Goal: Transaction & Acquisition: Purchase product/service

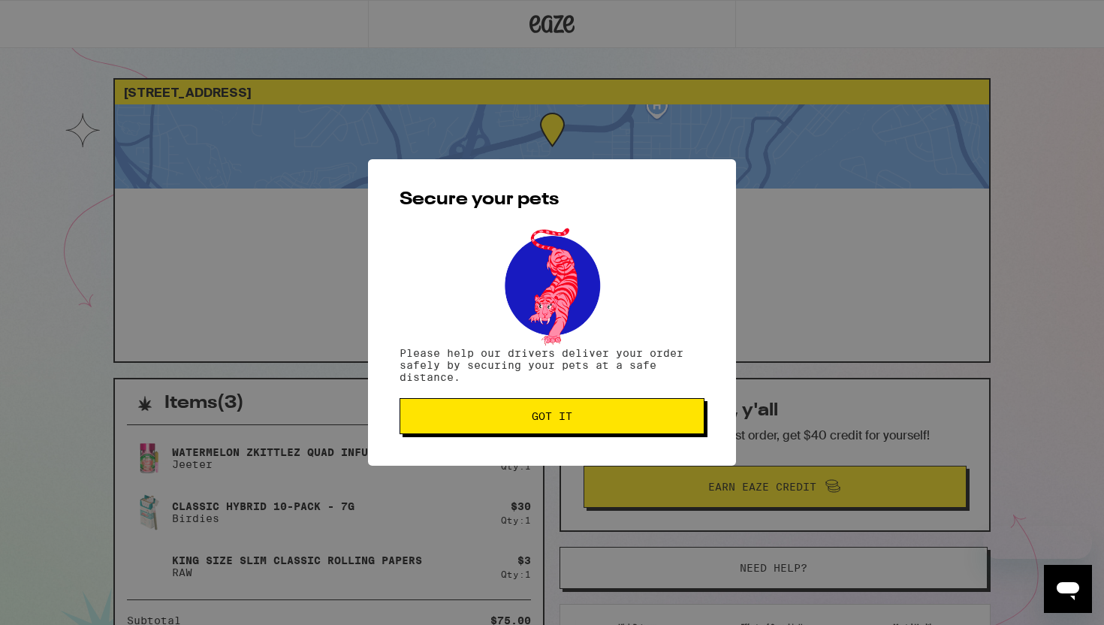
click at [611, 421] on span "Got it" at bounding box center [551, 416] width 279 height 11
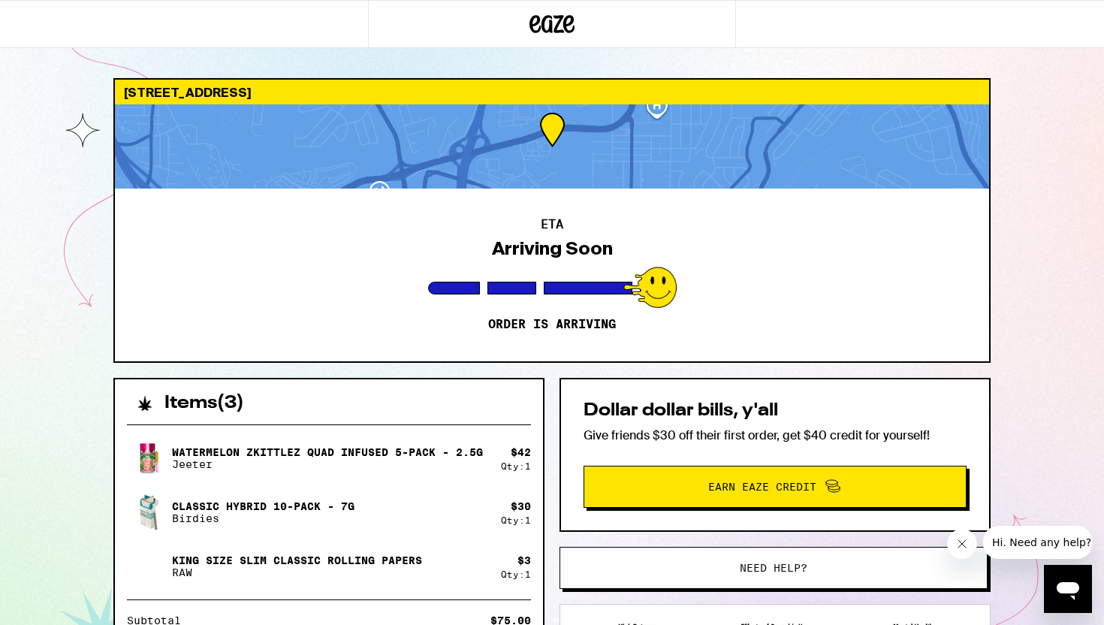
click at [72, 267] on div "6385 Rancho Mission Rd San Diego 92108 ETA Arriving Soon Order is arriving Item…" at bounding box center [552, 409] width 1104 height 819
click at [549, 40] on div at bounding box center [552, 24] width 368 height 48
click at [547, 23] on icon at bounding box center [551, 24] width 45 height 27
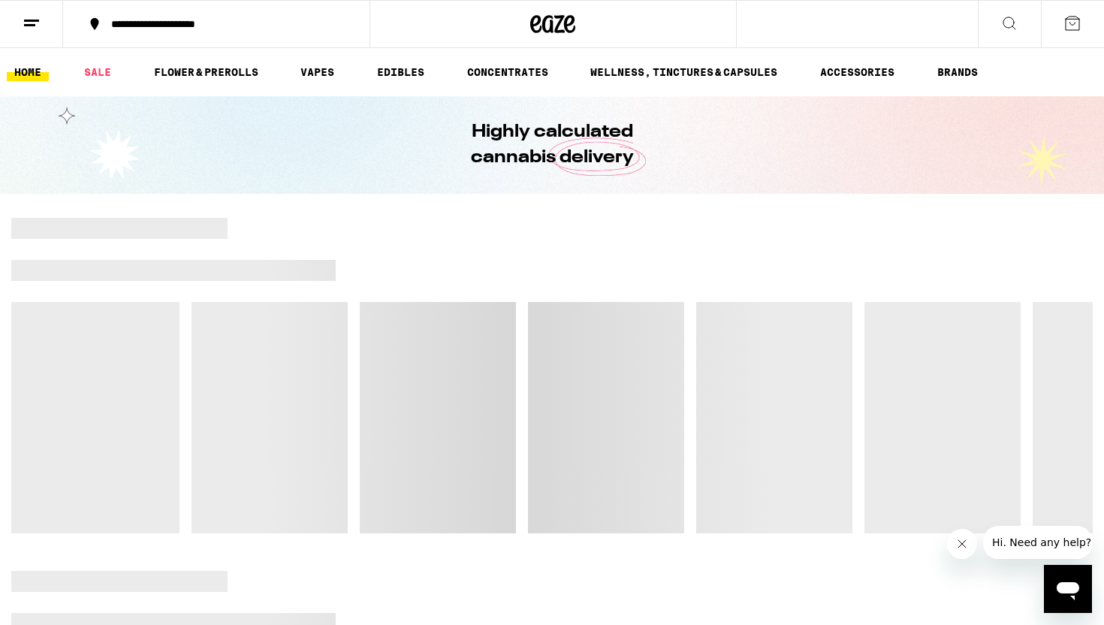
click at [1076, 32] on button at bounding box center [1072, 24] width 63 height 47
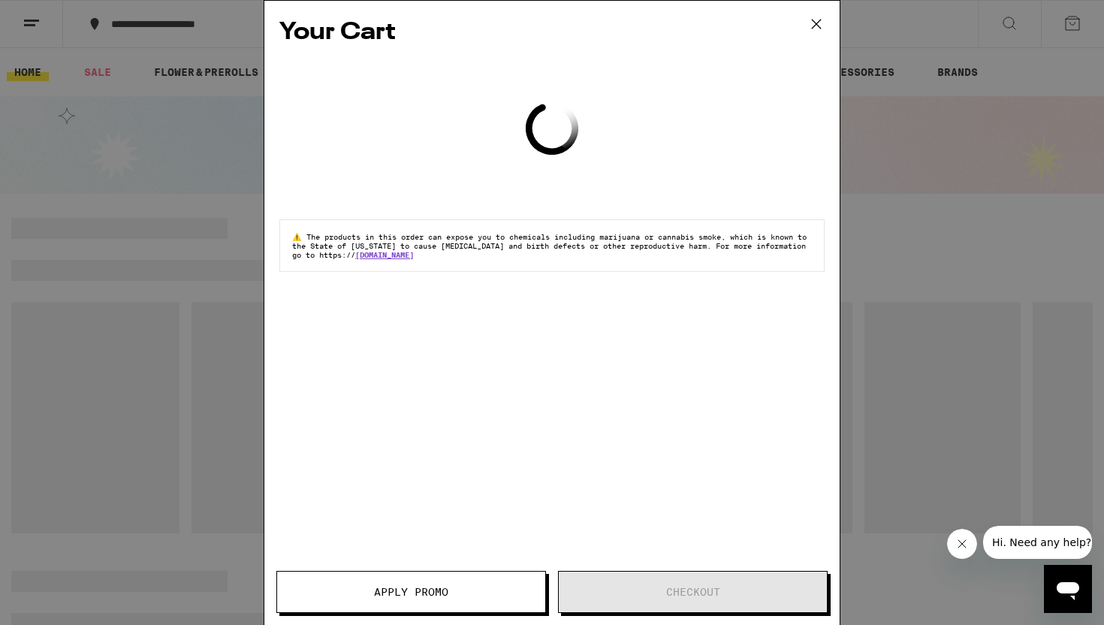
click at [819, 22] on icon at bounding box center [816, 24] width 23 height 23
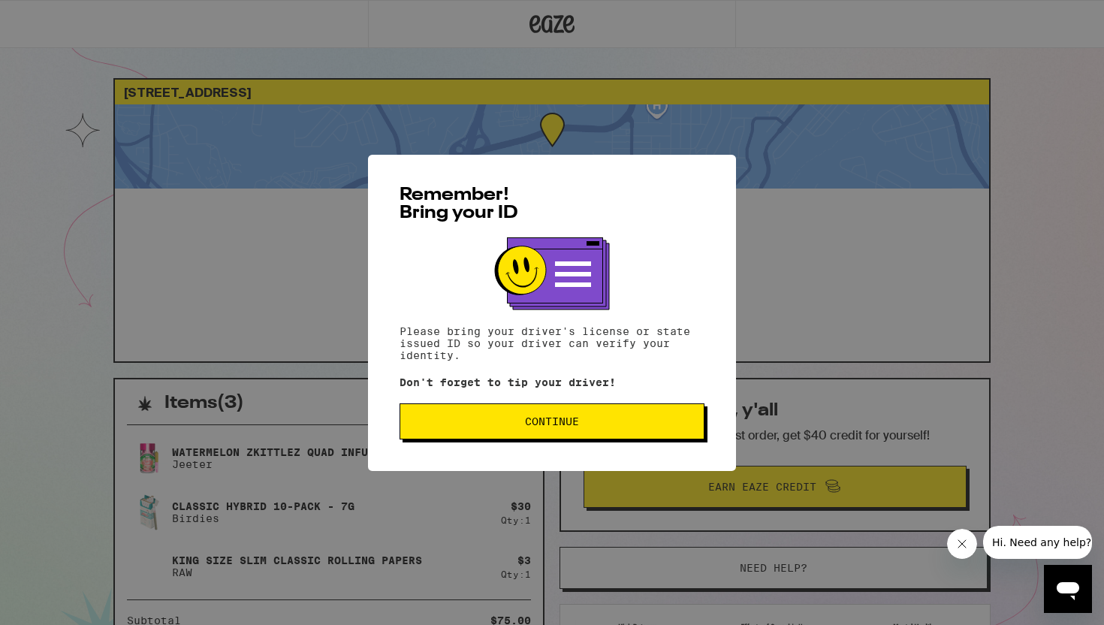
click at [561, 426] on span "Continue" at bounding box center [552, 421] width 54 height 11
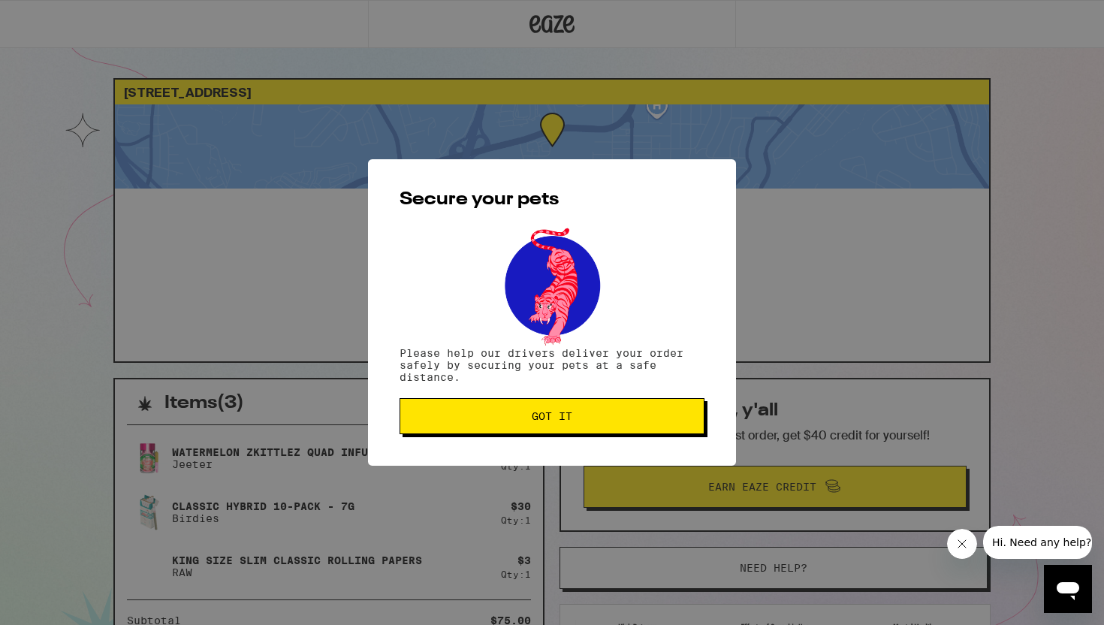
click at [561, 426] on button "Got it" at bounding box center [551, 416] width 305 height 36
